Goal: Information Seeking & Learning: Learn about a topic

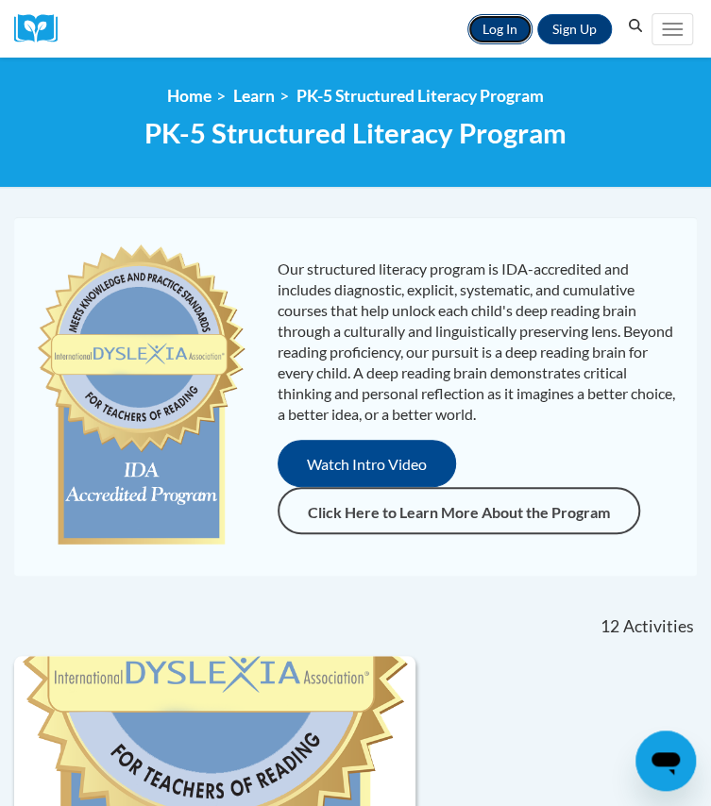
click at [506, 27] on link "Log In" at bounding box center [499, 29] width 65 height 30
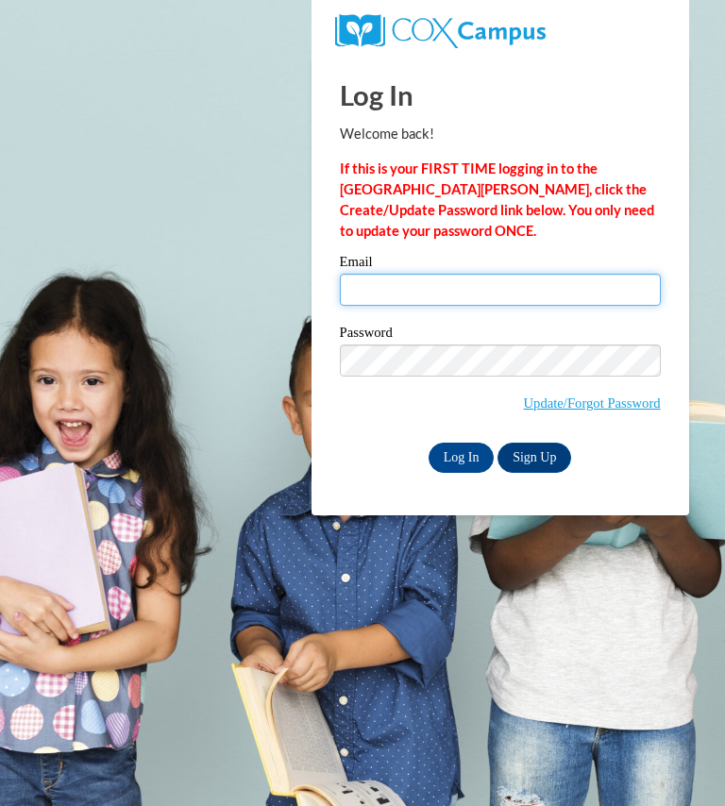
click at [479, 288] on input "Email" at bounding box center [500, 290] width 321 height 32
type input "[EMAIL_ADDRESS][DOMAIN_NAME]"
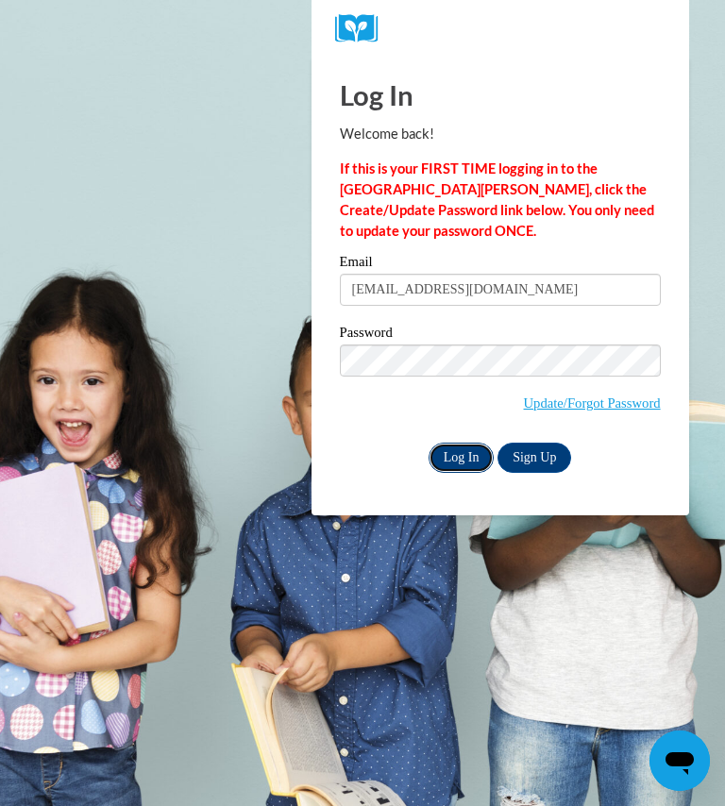
click at [464, 454] on input "Log In" at bounding box center [461, 458] width 66 height 30
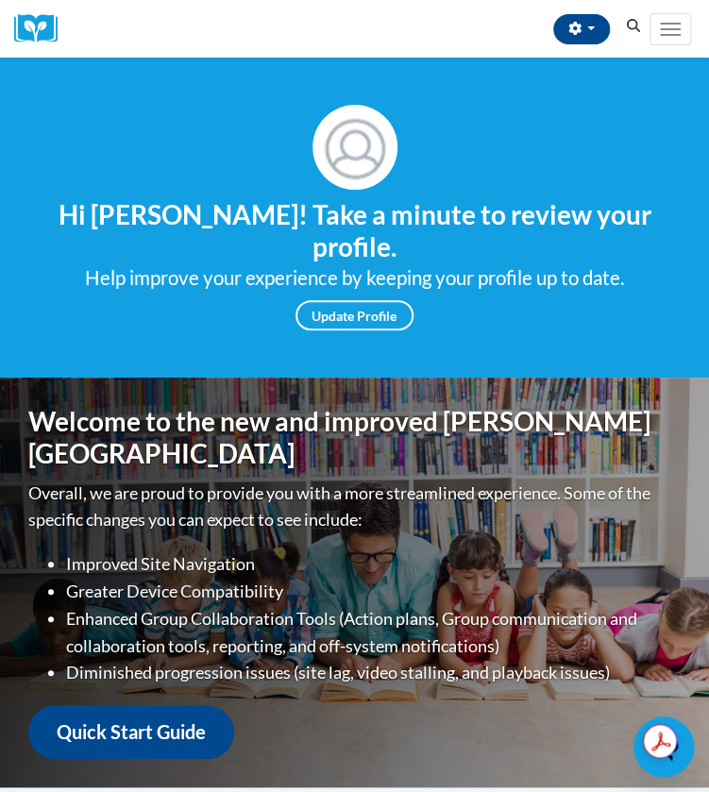
click at [460, 479] on p "Overall, we are proud to provide you with a more streamlined experience. Some o…" at bounding box center [354, 506] width 652 height 55
click at [675, 34] on span "Main menu" at bounding box center [670, 35] width 21 height 2
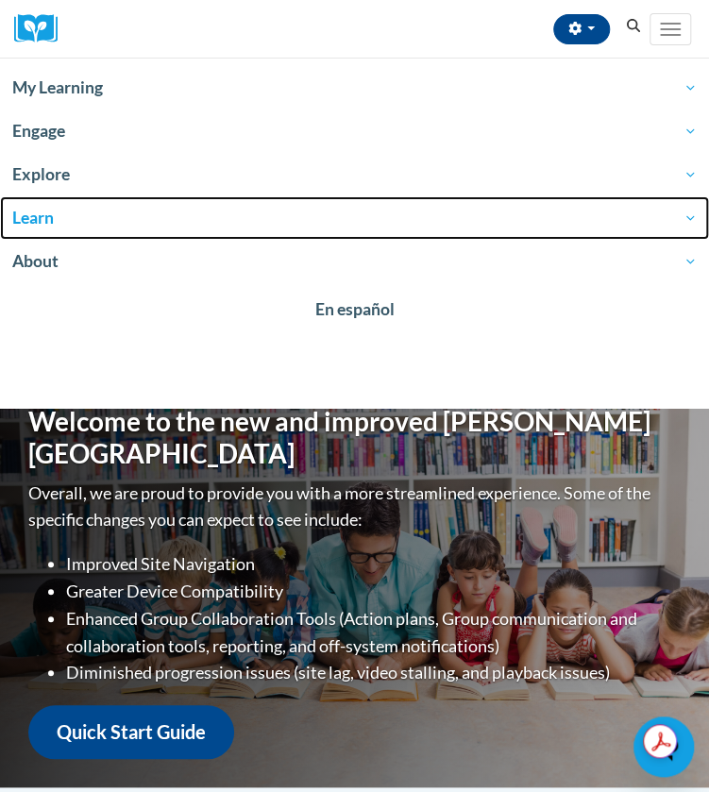
click at [42, 221] on span "Learn" at bounding box center [354, 218] width 684 height 23
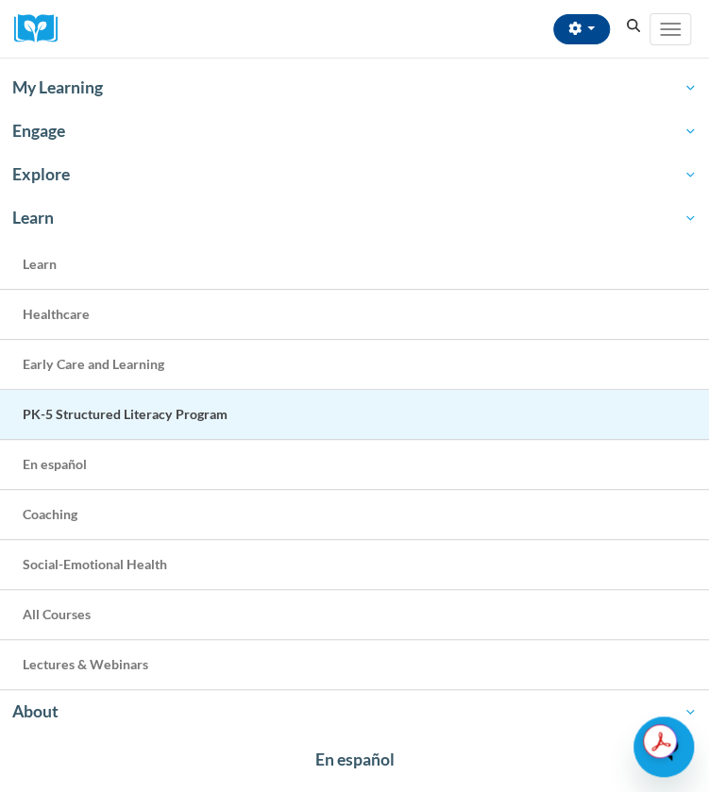
click at [100, 406] on span "PK-5 Structured Literacy Program" at bounding box center [125, 414] width 205 height 16
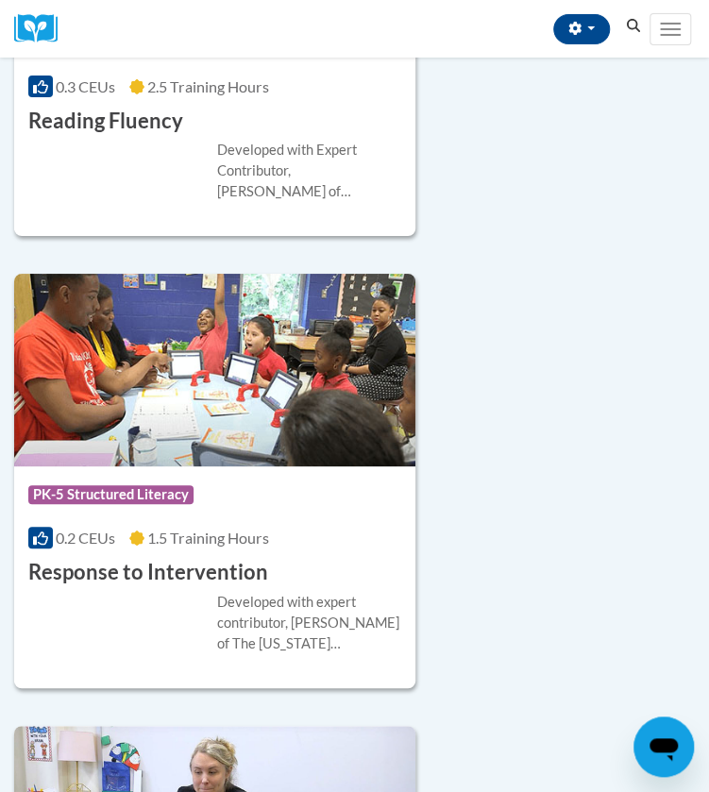
scroll to position [4112, 0]
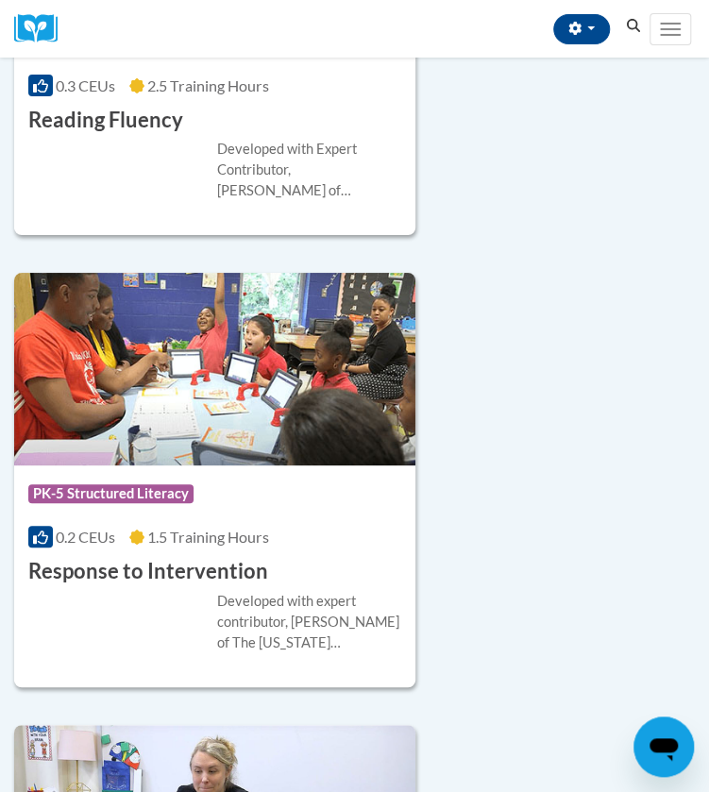
click at [113, 591] on div "Developed with expert contributor, Dr. Laura Justice of The Ohio State Universi…" at bounding box center [214, 622] width 373 height 62
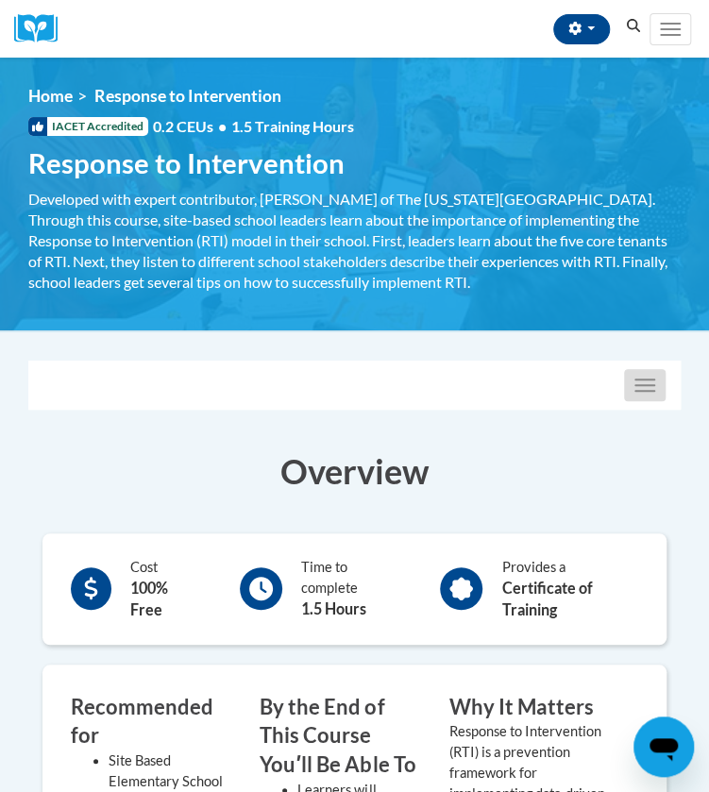
click at [644, 390] on span "button" at bounding box center [644, 391] width 21 height 2
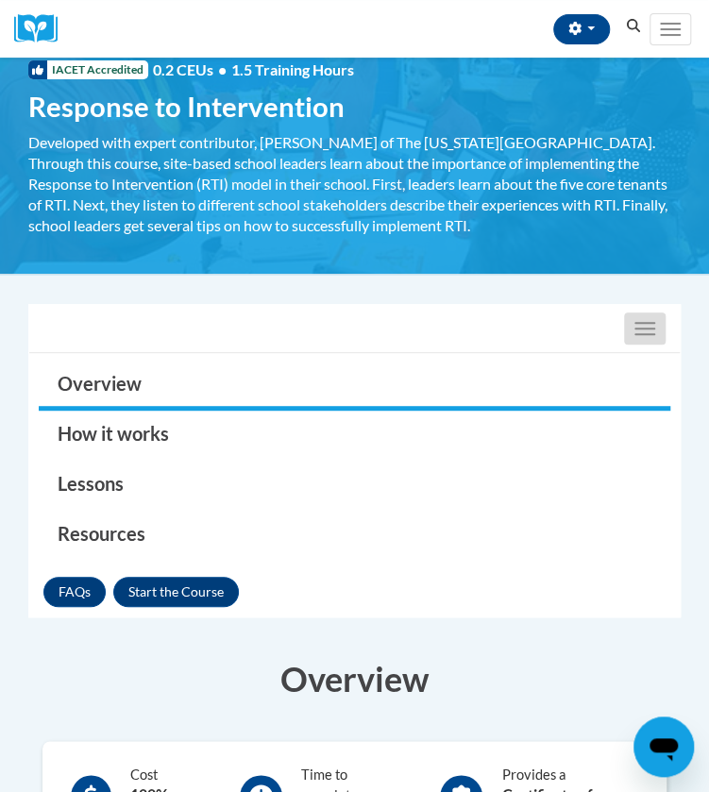
scroll to position [69, 0]
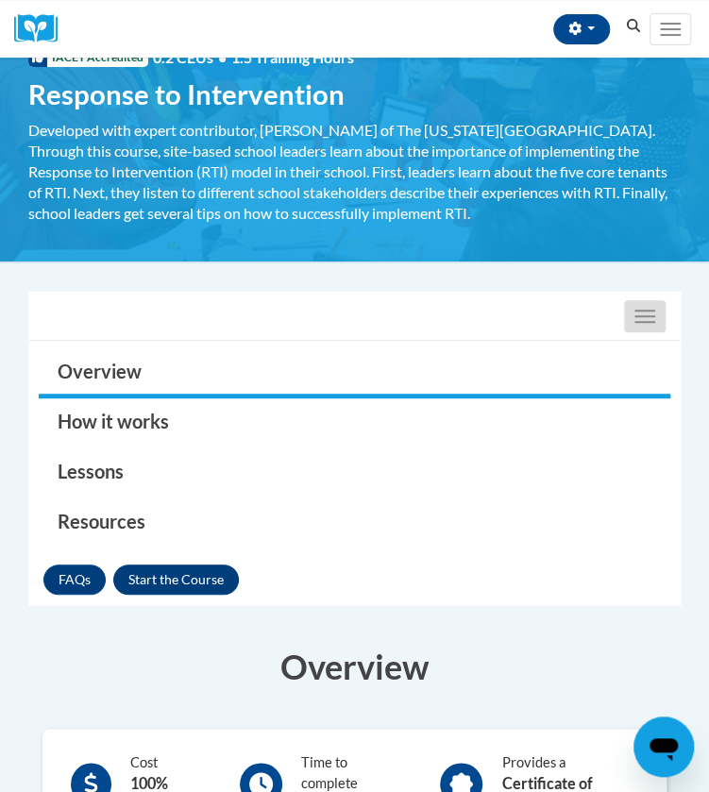
click at [185, 570] on button "Enroll" at bounding box center [175, 579] width 125 height 30
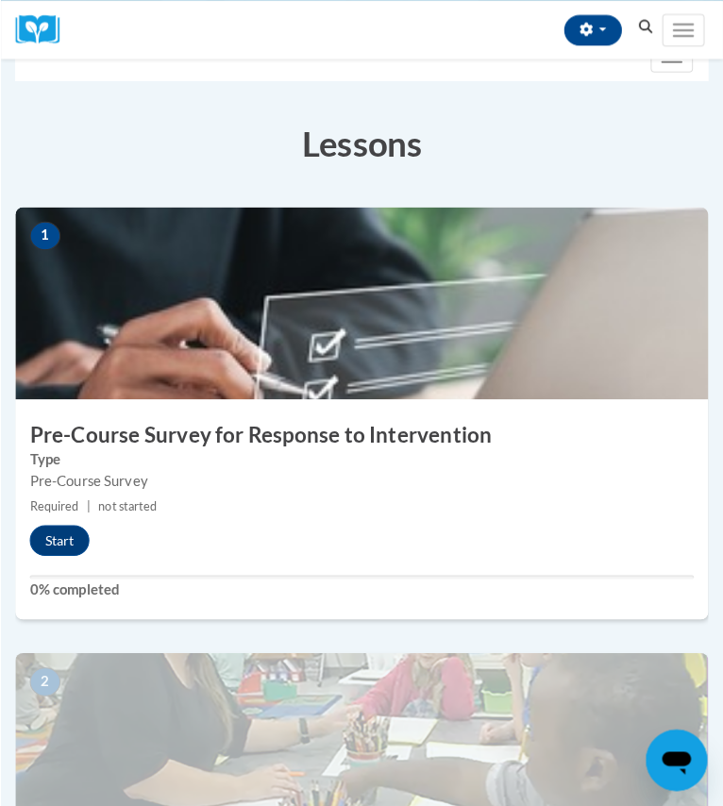
scroll to position [289, 0]
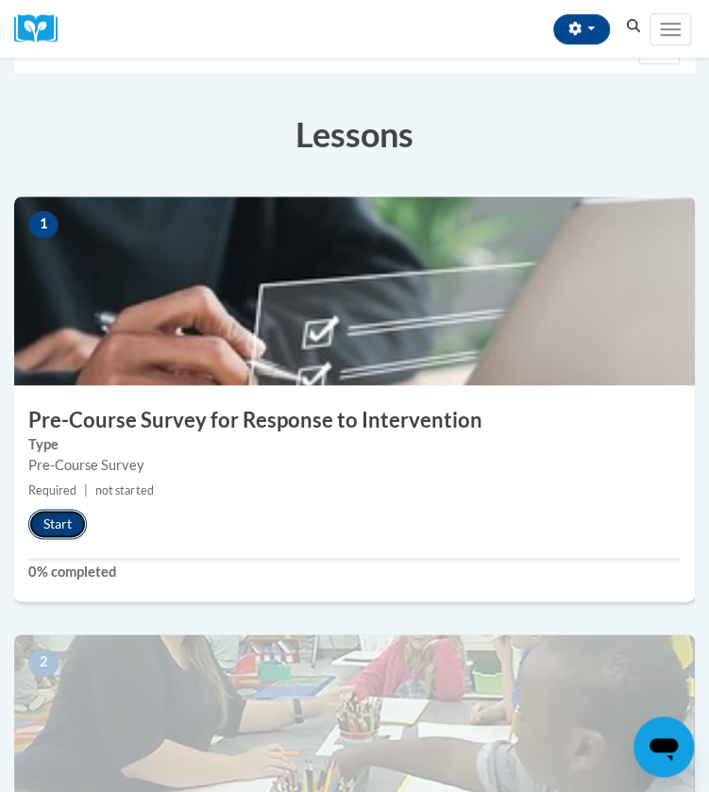
click at [58, 528] on button "Start" at bounding box center [57, 524] width 59 height 30
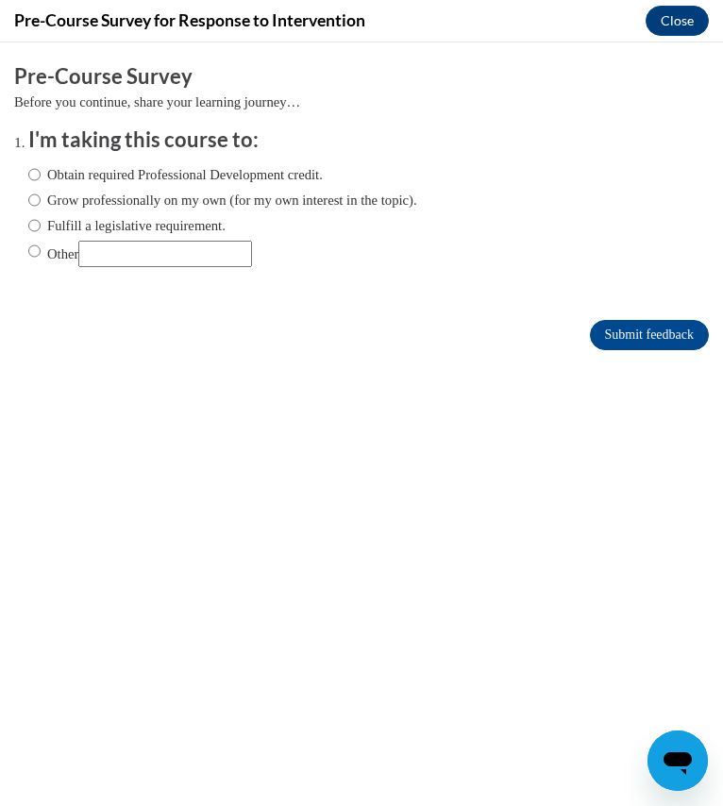
scroll to position [0, 0]
click at [35, 226] on input "Fulfill a legislative requirement." at bounding box center [34, 225] width 12 height 21
radio input "true"
click at [596, 338] on input "Submit feedback" at bounding box center [649, 335] width 119 height 30
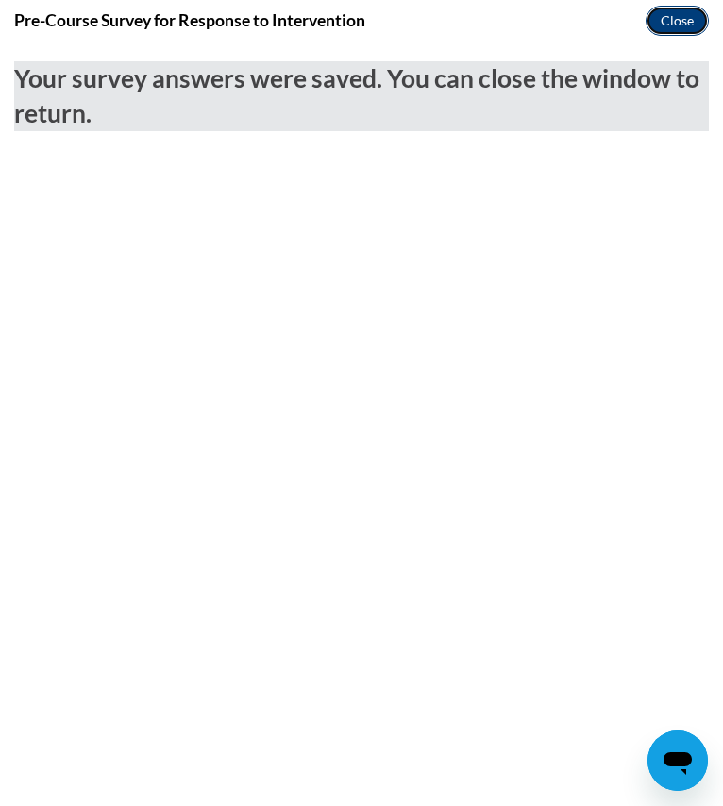
click at [667, 15] on button "Close" at bounding box center [676, 21] width 63 height 30
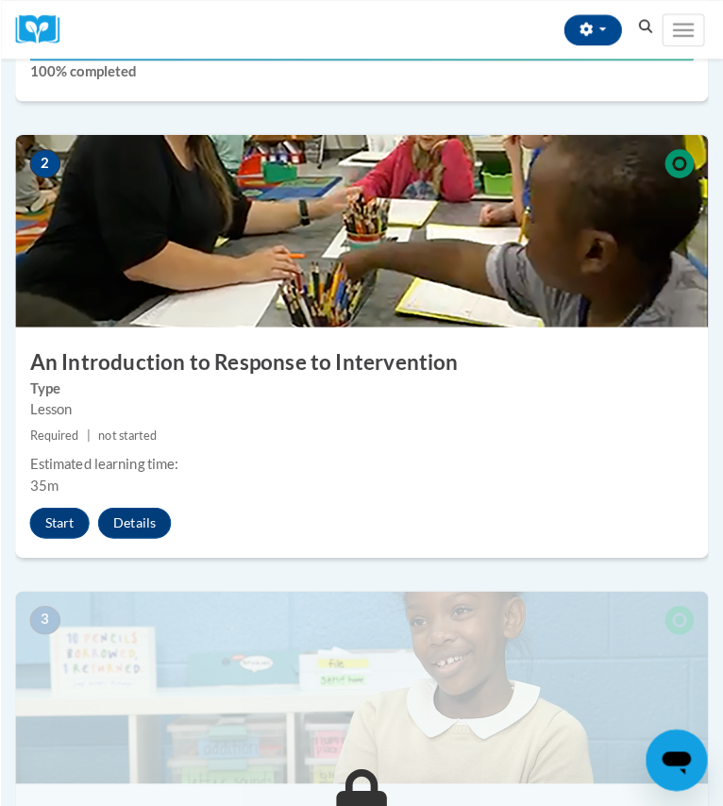
scroll to position [793, 0]
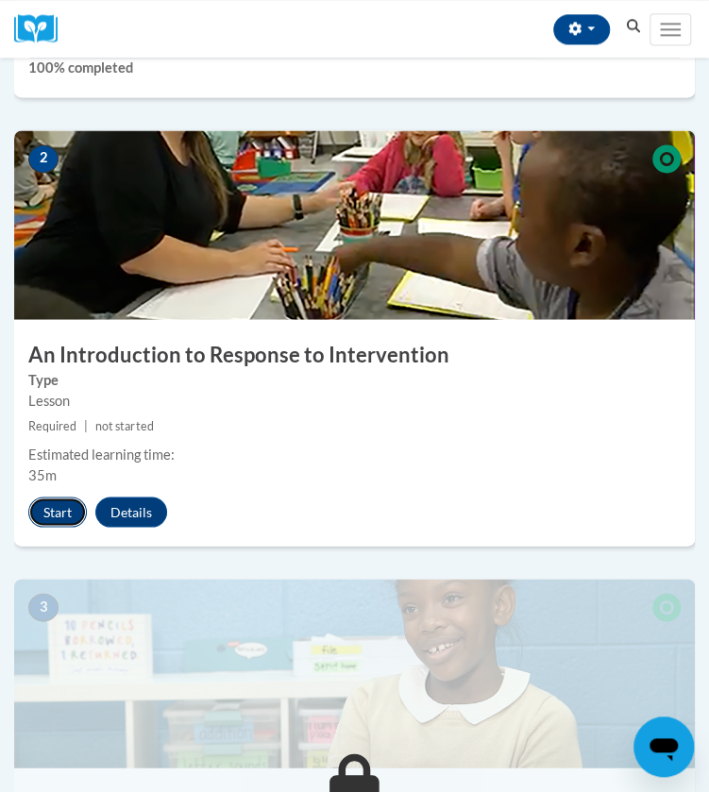
click at [49, 507] on button "Start" at bounding box center [57, 511] width 59 height 30
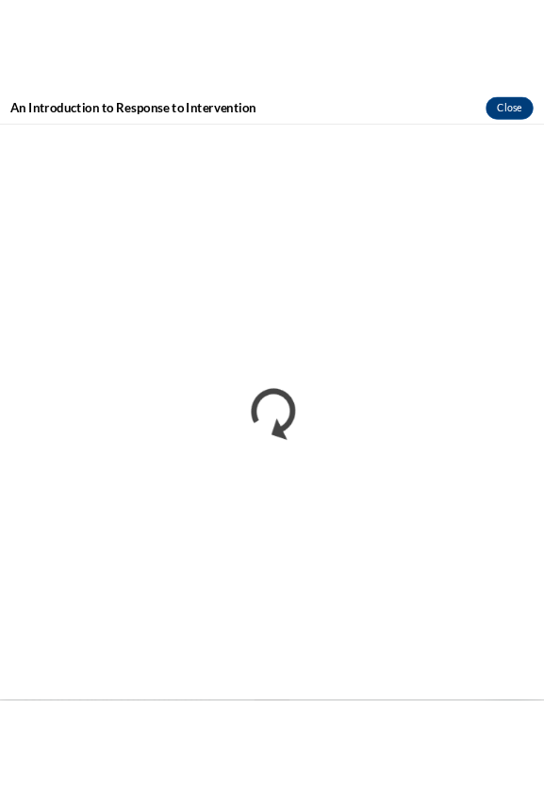
scroll to position [0, 0]
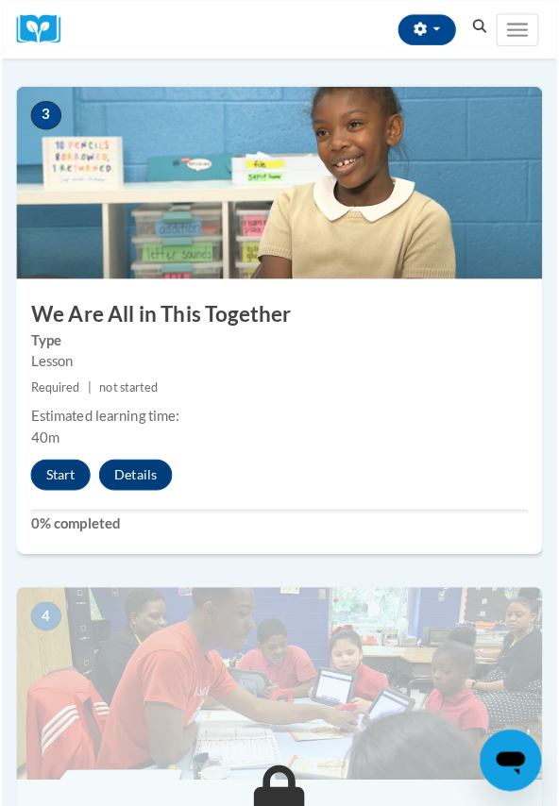
scroll to position [1273, 0]
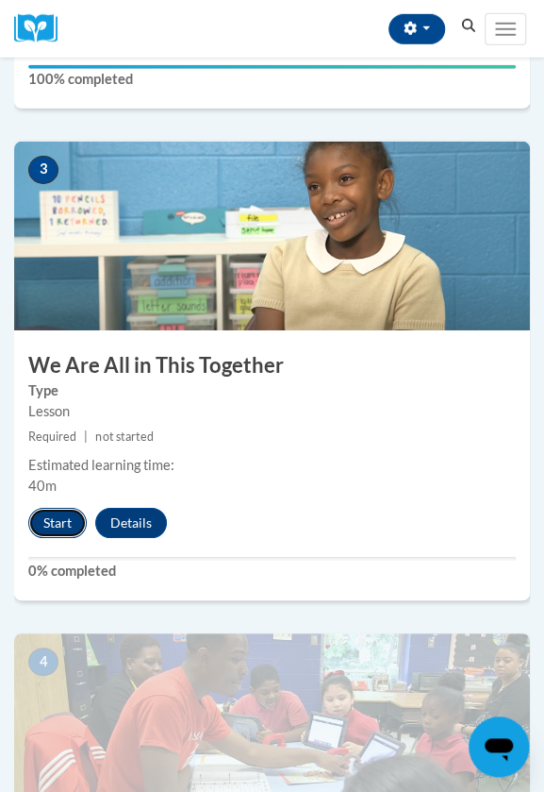
click at [59, 524] on button "Start" at bounding box center [57, 523] width 59 height 30
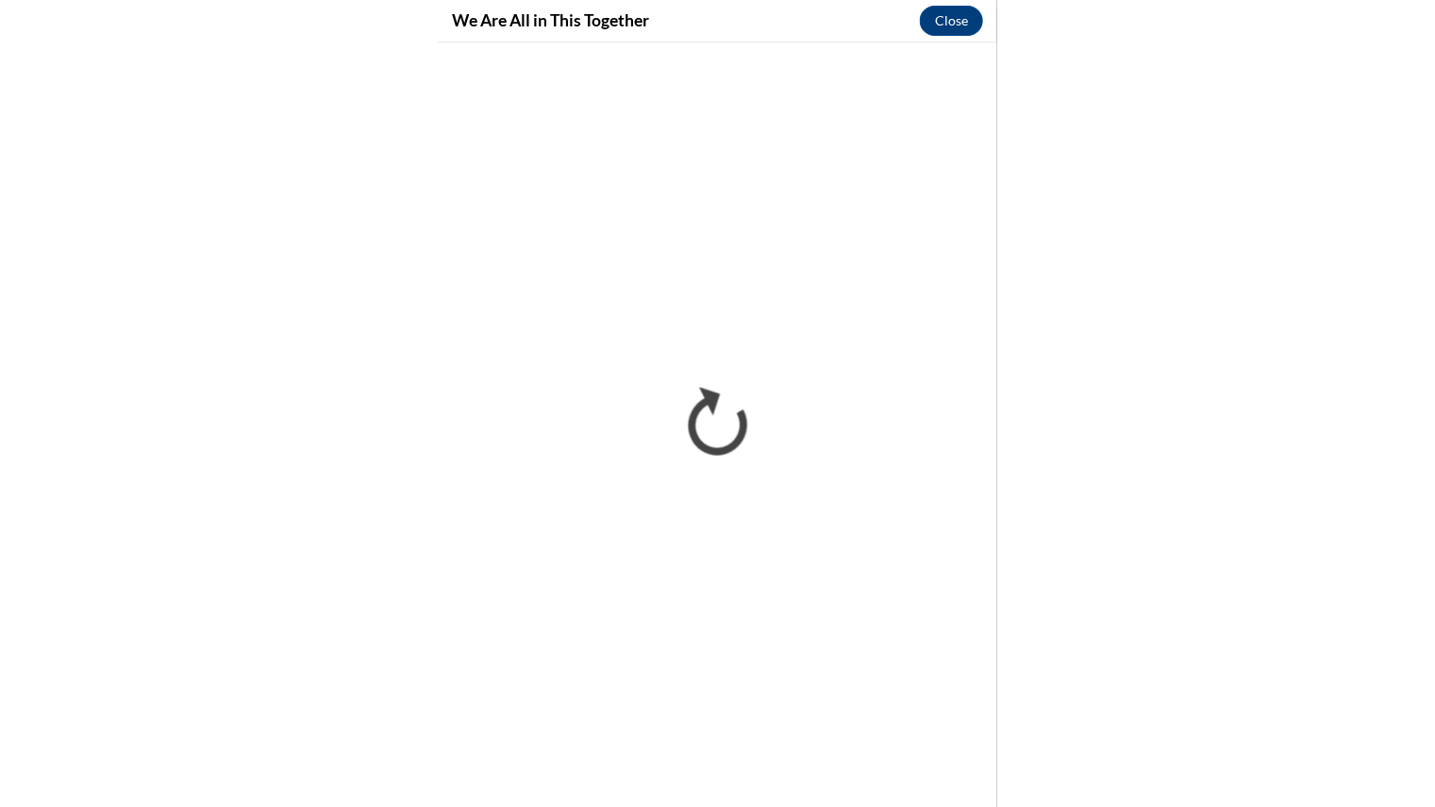
scroll to position [1089, 0]
